Goal: Book appointment/travel/reservation

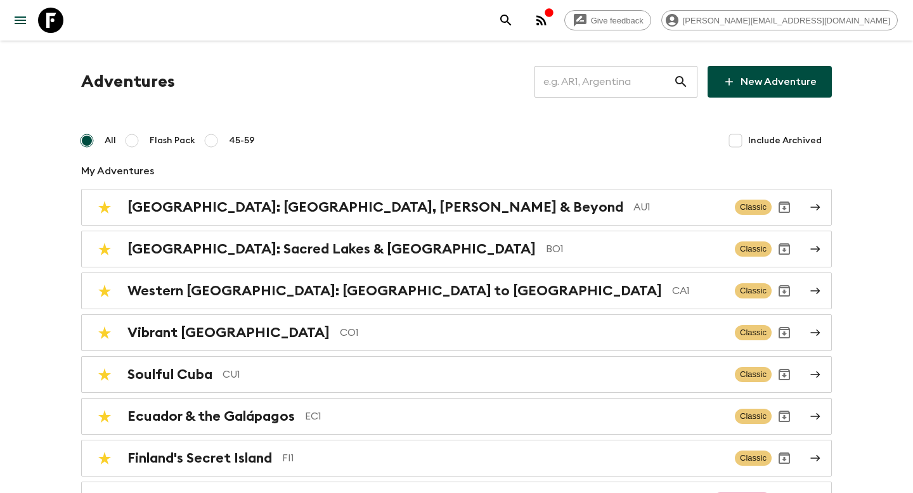
click at [605, 82] on input "text" at bounding box center [603, 81] width 139 height 35
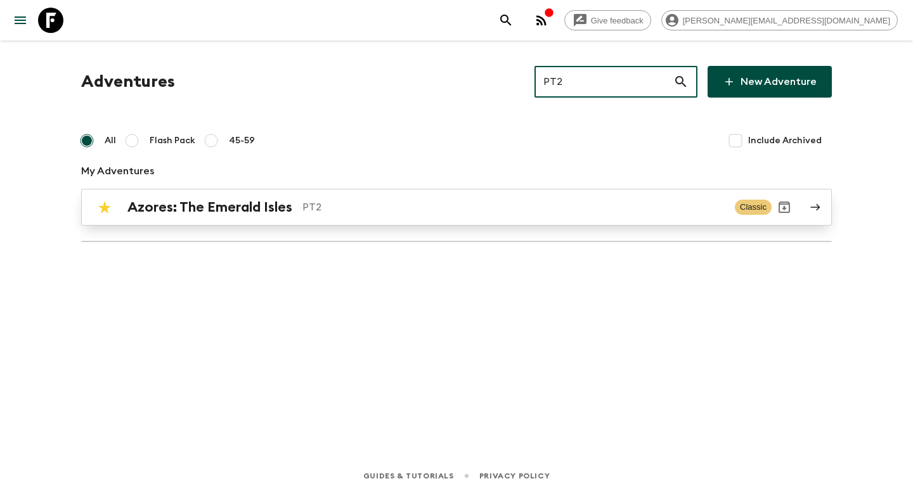
type input "PT2"
click at [350, 189] on link "Azores: The Emerald Isles PT2 Classic" at bounding box center [456, 207] width 750 height 37
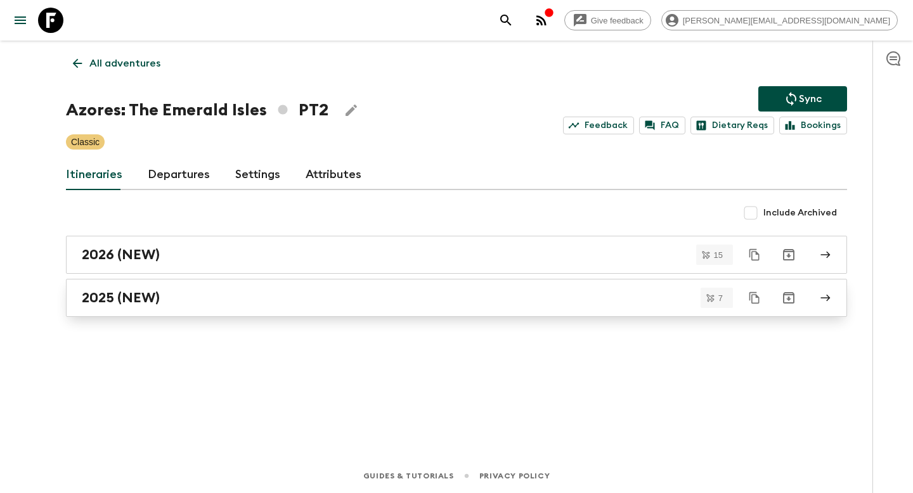
click at [169, 290] on div "2025 (NEW)" at bounding box center [444, 298] width 725 height 16
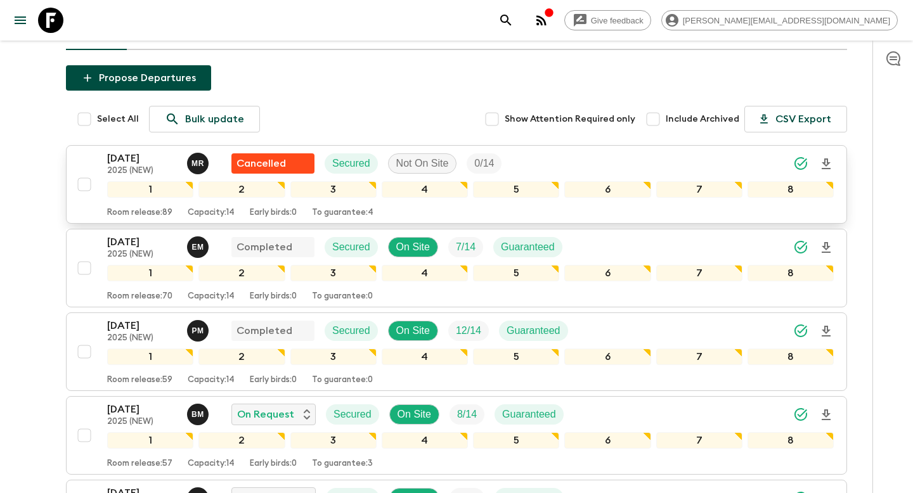
scroll to position [110, 0]
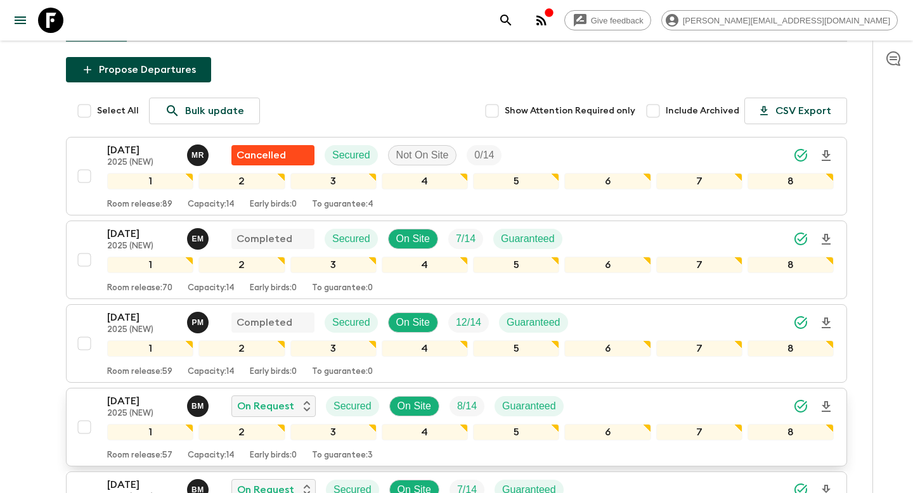
click at [136, 406] on p "[DATE]" at bounding box center [142, 401] width 70 height 15
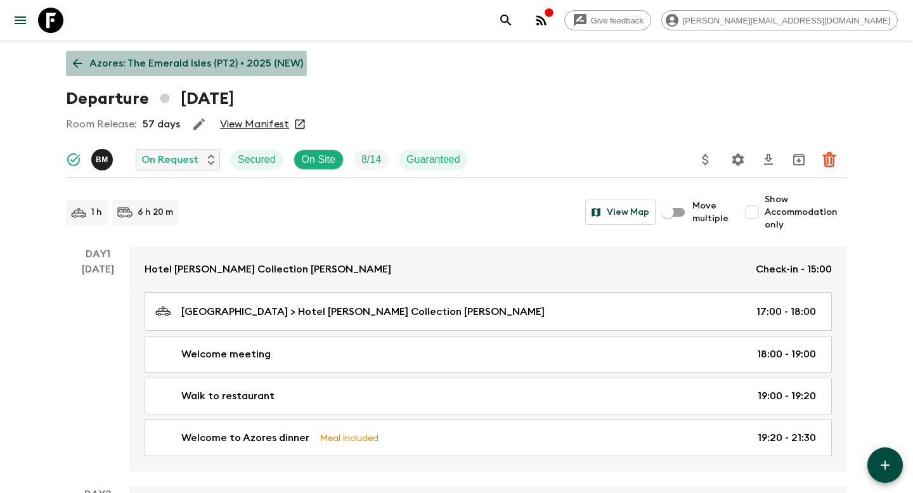
click at [69, 65] on link "Azores: The Emerald Isles (PT2) • 2025 (NEW)" at bounding box center [188, 63] width 244 height 25
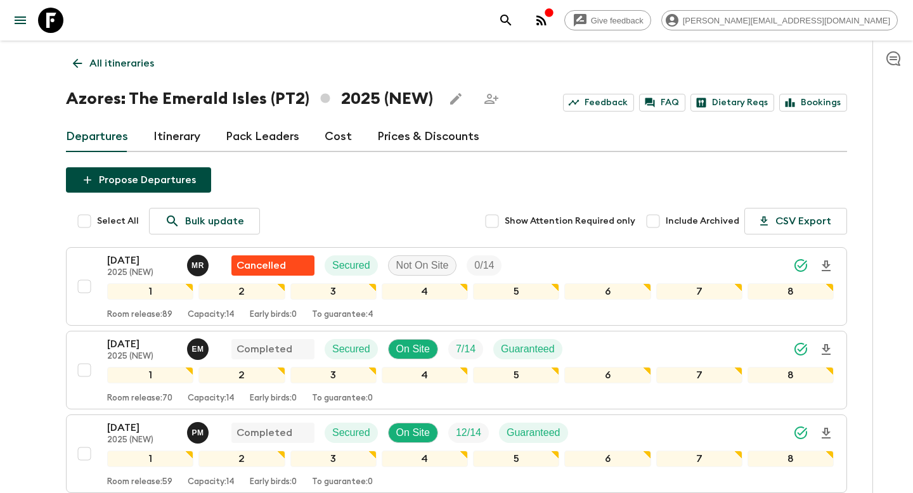
click at [103, 58] on p "All itineraries" at bounding box center [121, 63] width 65 height 15
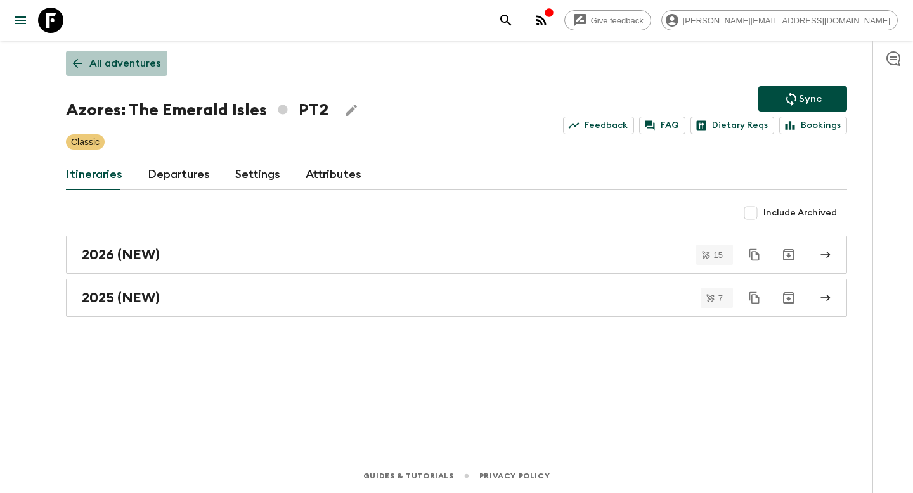
click at [120, 66] on p "All adventures" at bounding box center [124, 63] width 71 height 15
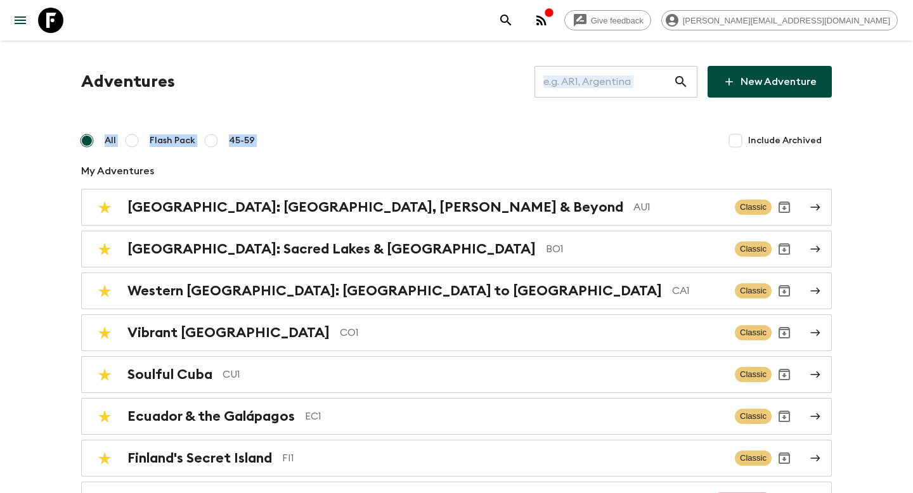
drag, startPoint x: 631, startPoint y: 103, endPoint x: 631, endPoint y: 84, distance: 19.0
click at [631, 84] on input "text" at bounding box center [603, 81] width 139 height 35
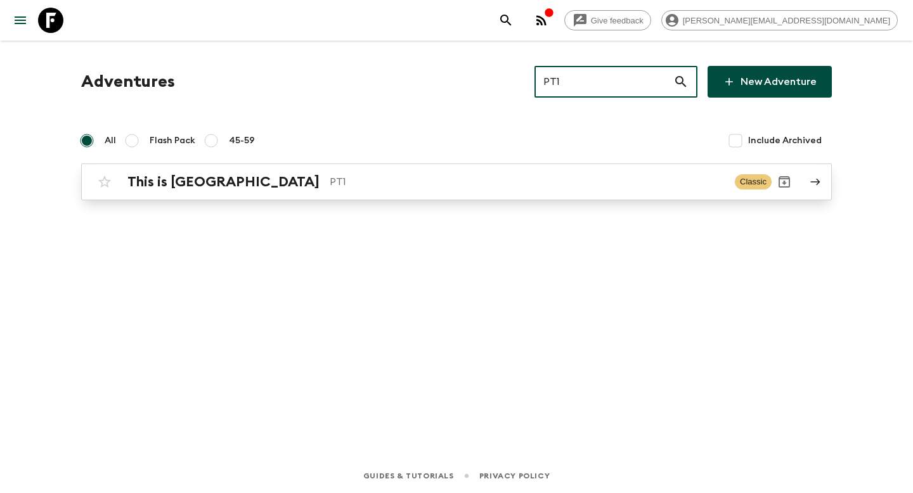
type input "PT1"
click at [466, 189] on p "PT1" at bounding box center [527, 181] width 395 height 15
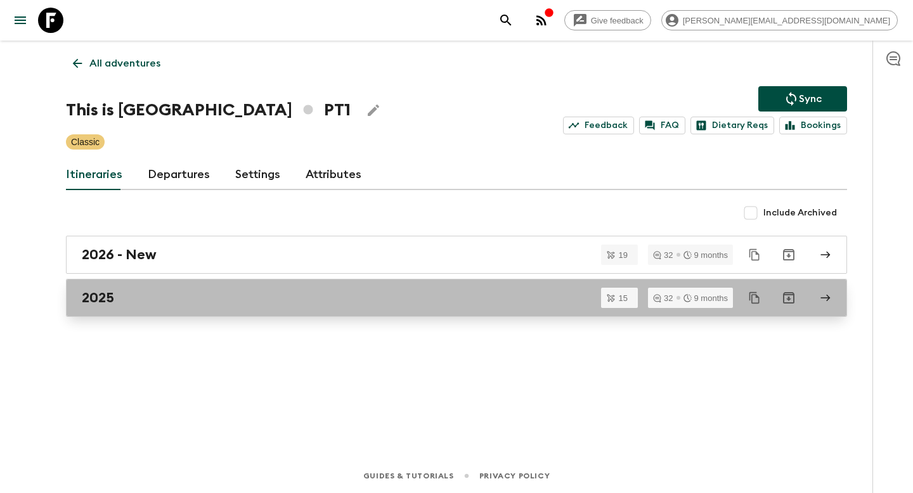
click at [211, 310] on link "2025" at bounding box center [456, 298] width 781 height 38
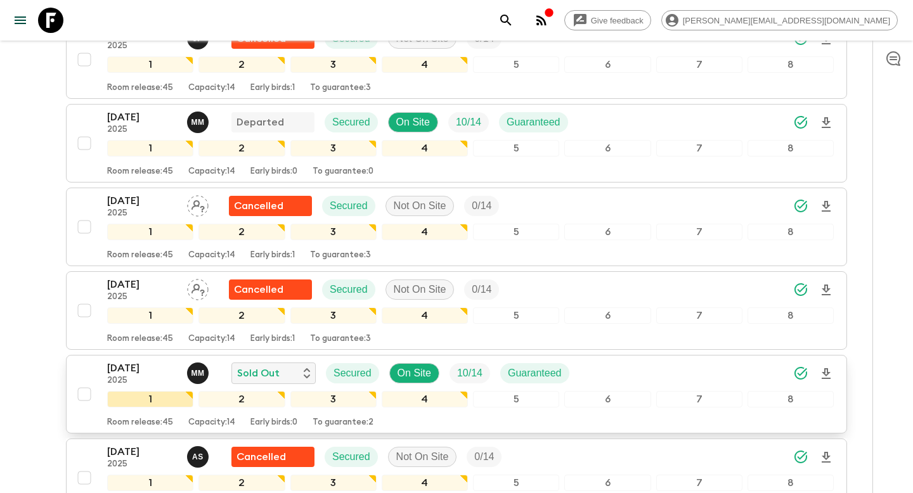
scroll to position [670, 0]
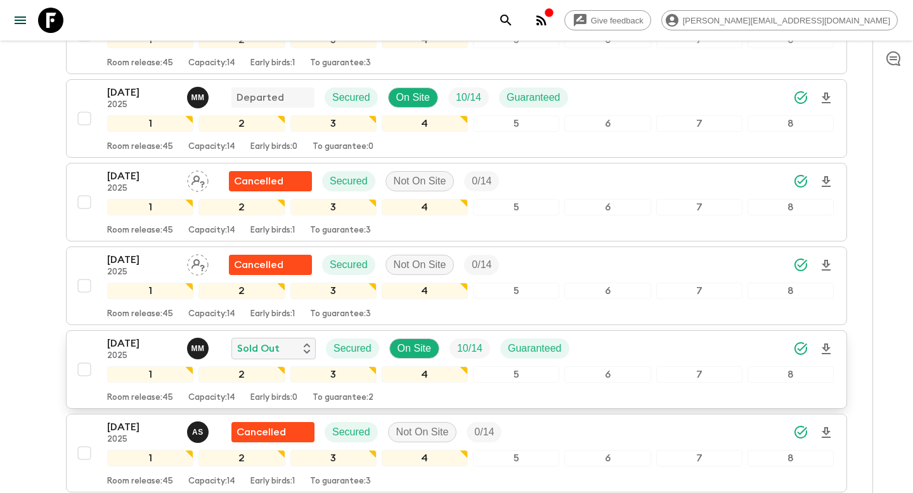
click at [150, 338] on p "[DATE]" at bounding box center [142, 343] width 70 height 15
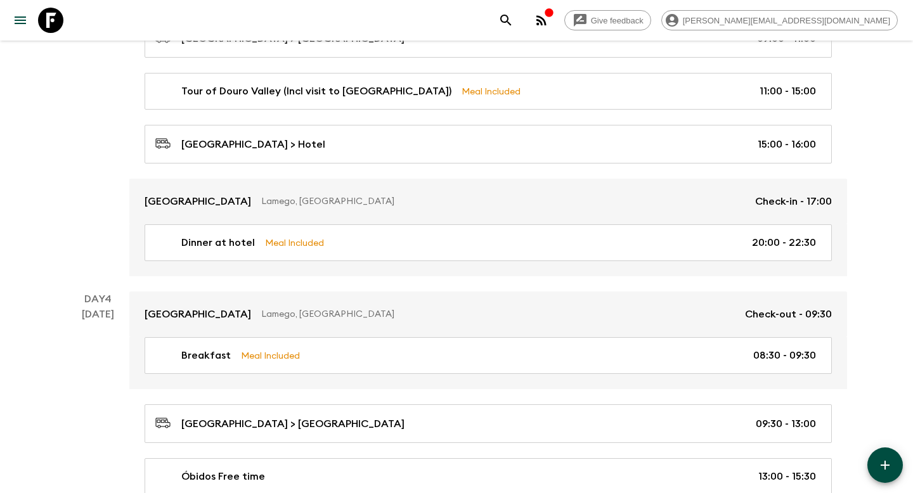
scroll to position [897, 0]
